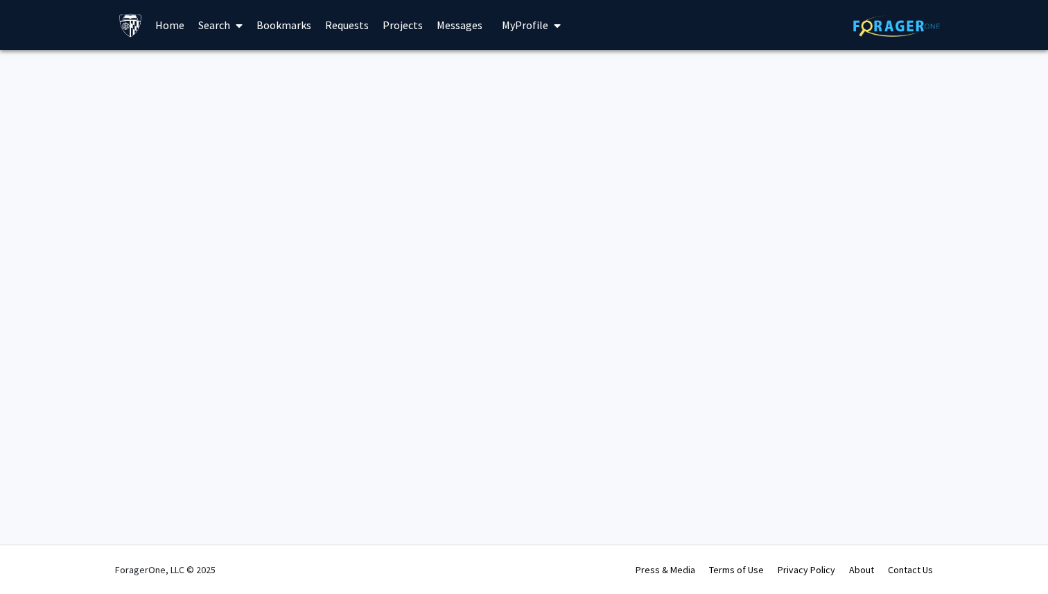
click at [893, 26] on img at bounding box center [896, 25] width 87 height 21
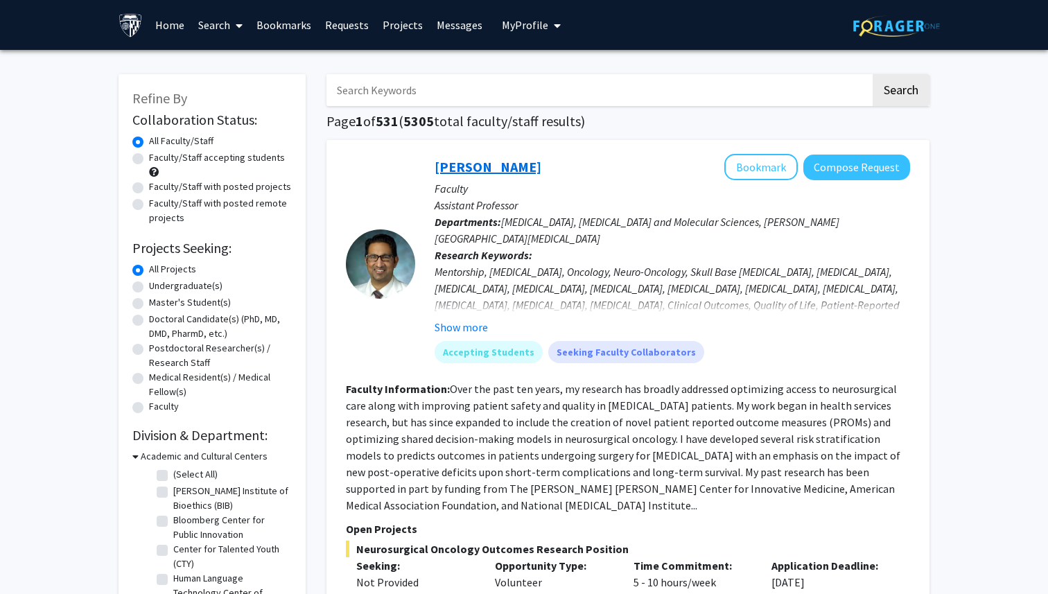
click at [483, 167] on link "[PERSON_NAME]" at bounding box center [487, 166] width 107 height 17
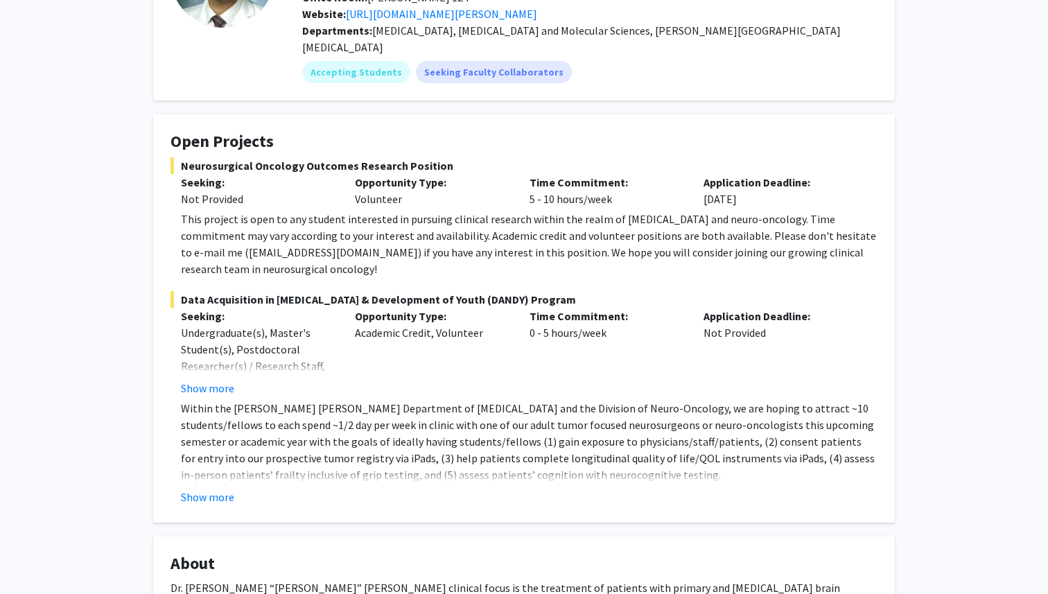
scroll to position [170, 0]
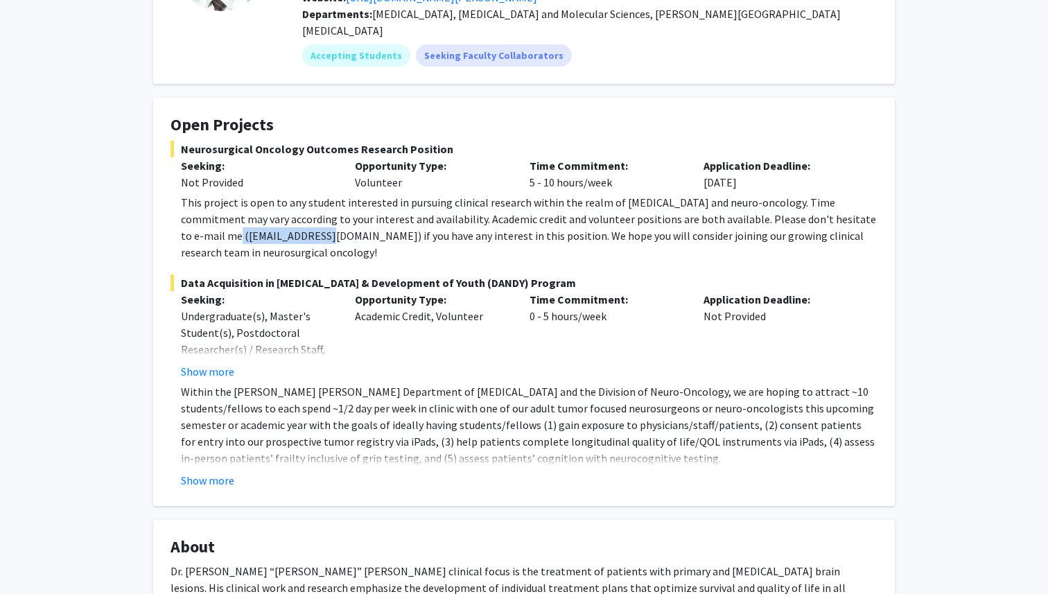
drag, startPoint x: 281, startPoint y: 220, endPoint x: 185, endPoint y: 219, distance: 96.3
click at [185, 219] on div "This project is open to any student interested in pursuing clinical research wi…" at bounding box center [529, 227] width 696 height 67
copy div "[EMAIL_ADDRESS][DOMAIN_NAME]"
click at [197, 474] on fg-card "Open Projects Neurosurgical Oncology Outcomes Research Position Seeking: Not Pr…" at bounding box center [523, 302] width 741 height 408
click at [202, 472] on button "Show more" at bounding box center [207, 480] width 53 height 17
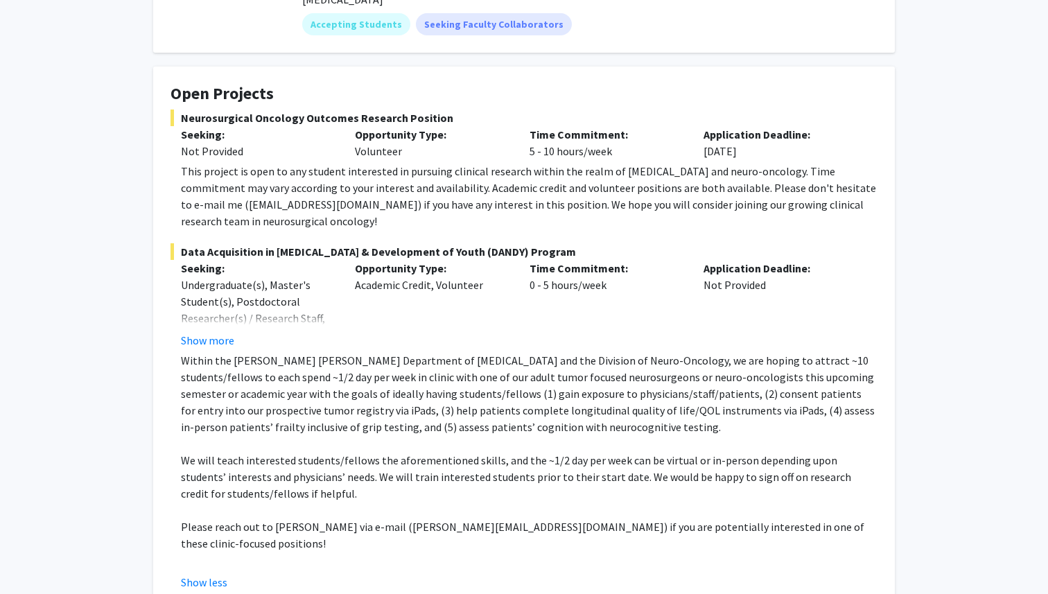
scroll to position [174, 0]
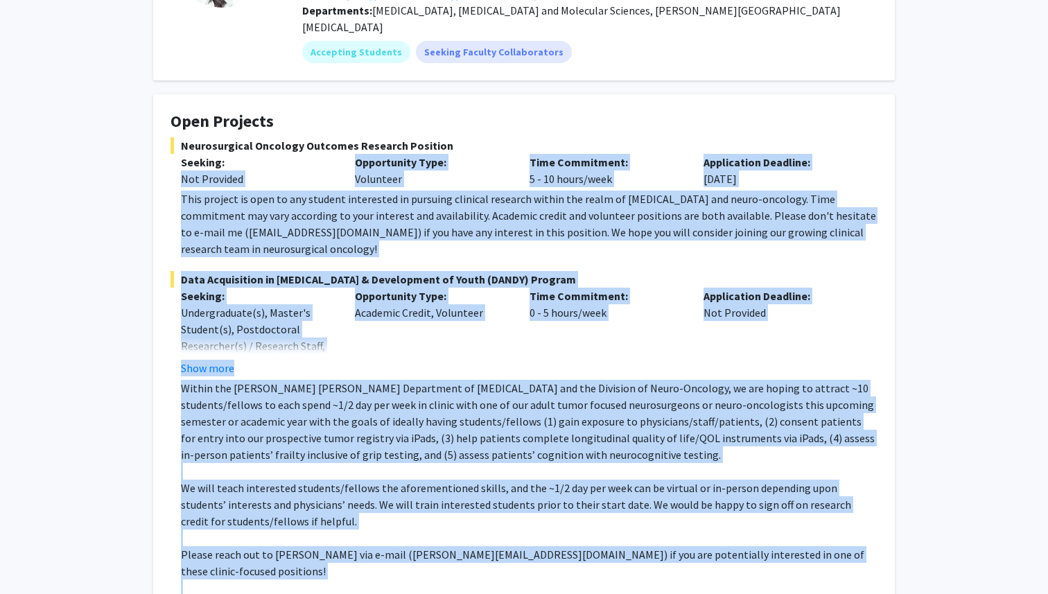
drag, startPoint x: 184, startPoint y: 164, endPoint x: 864, endPoint y: 548, distance: 781.2
click at [864, 548] on fg-project-list "Neurosurgical Oncology Outcomes Research Position Seeking: Not Provided Opportu…" at bounding box center [523, 377] width 707 height 481
copy fg-project-list "Lor Ipsumdol Sitametcons Adip: Elitseddo Eius Temporinci: 9 - 47 utlab/etdo Mag…"
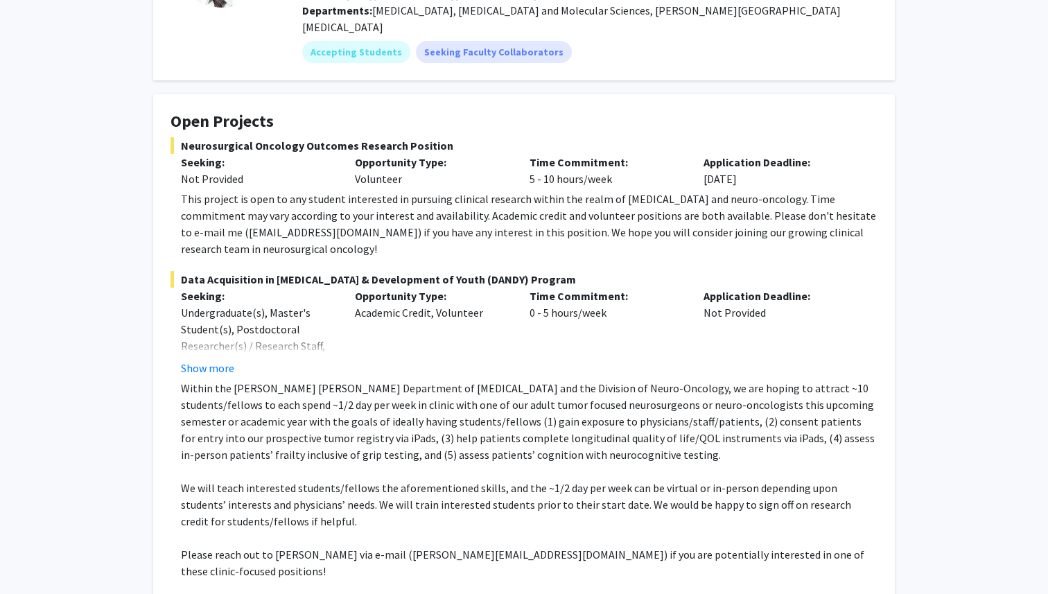
click at [462, 247] on fg-project-list "Neurosurgical Oncology Outcomes Research Position Seeking: Not Provided Opportu…" at bounding box center [523, 377] width 707 height 481
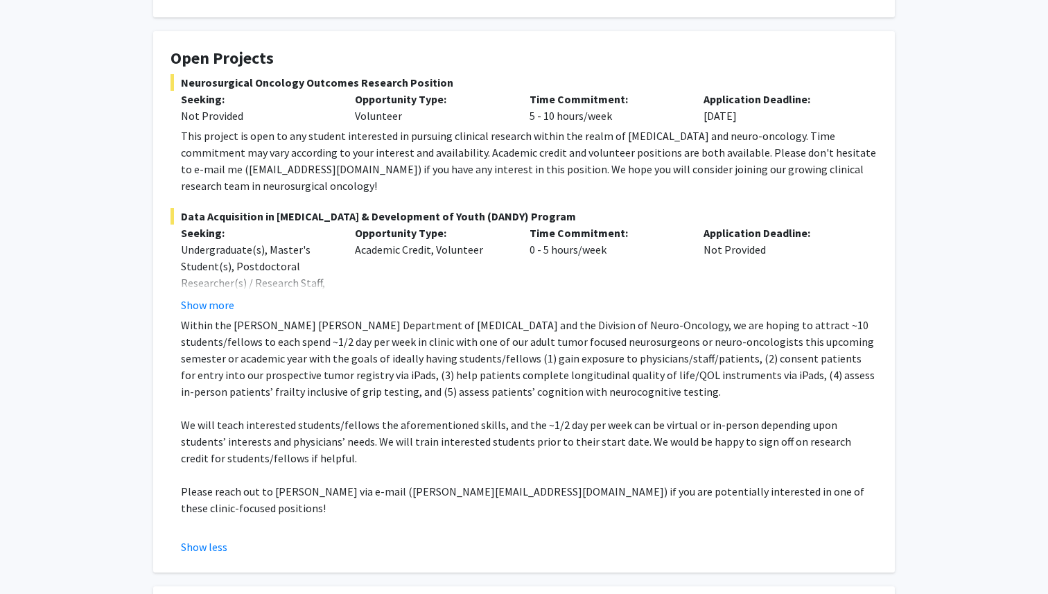
scroll to position [245, 0]
